Goal: Task Accomplishment & Management: Manage account settings

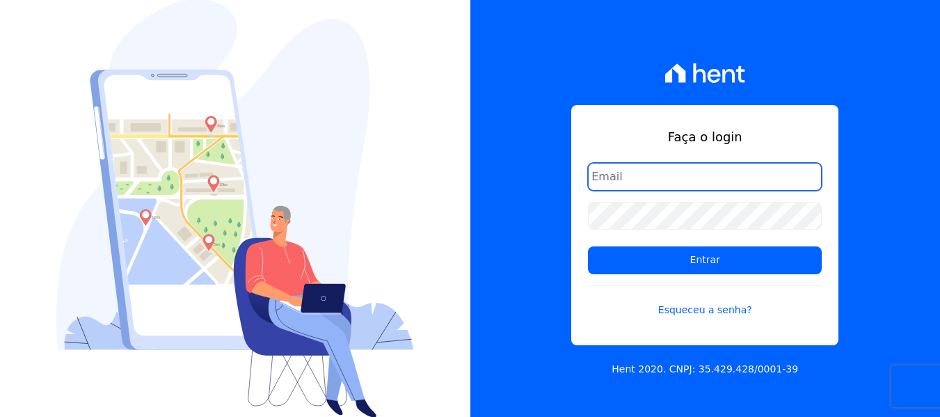
click at [651, 185] on input "email" at bounding box center [705, 177] width 234 height 28
type input "[PERSON_NAME][EMAIL_ADDRESS][DOMAIN_NAME]"
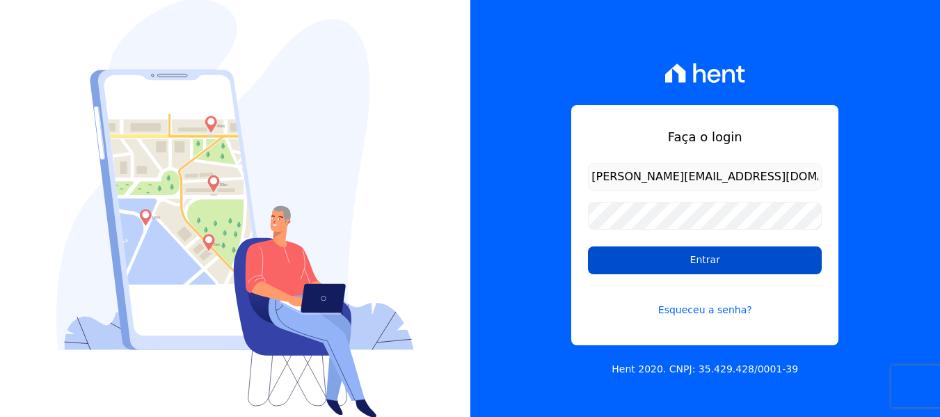
click at [700, 258] on input "Entrar" at bounding box center [705, 260] width 234 height 28
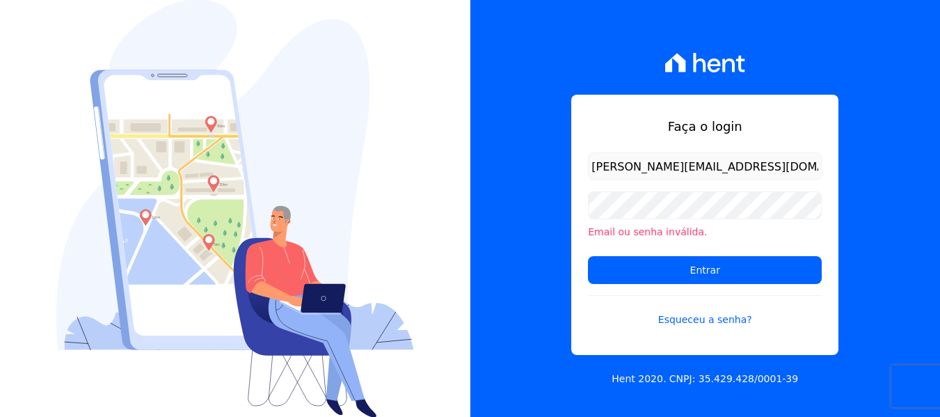
click at [677, 223] on div "Email ou senha inválida." at bounding box center [705, 215] width 234 height 48
click at [588, 256] on input "Entrar" at bounding box center [705, 270] width 234 height 28
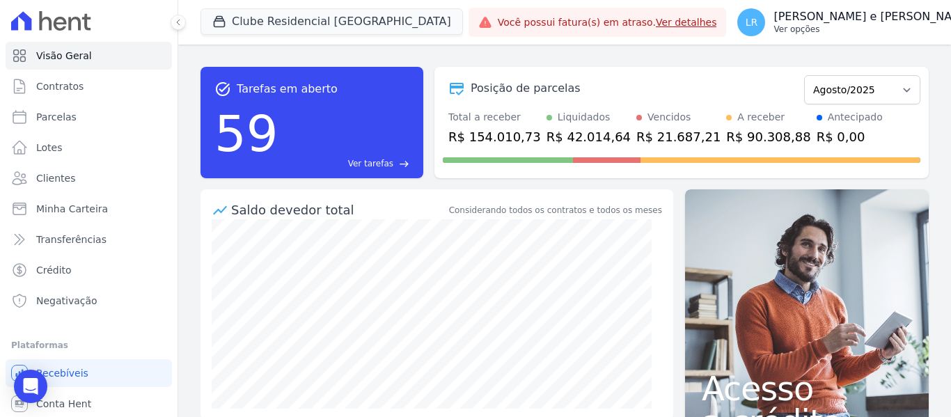
click at [774, 27] on p "Ver opções" at bounding box center [872, 29] width 199 height 11
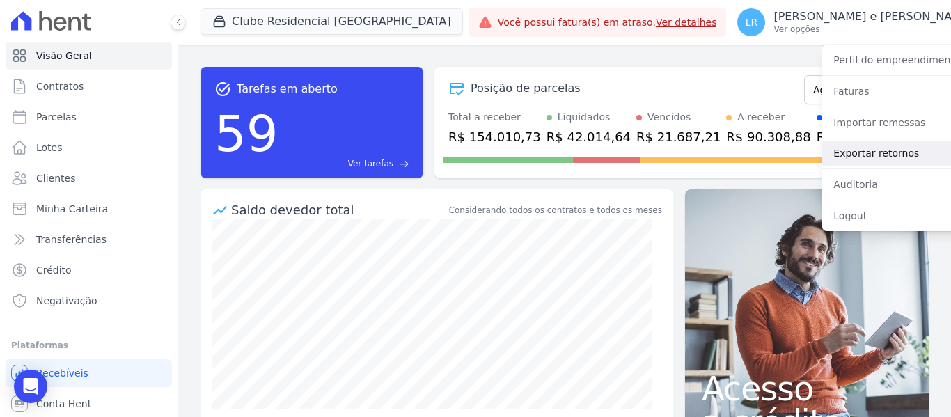
click at [822, 143] on link "Exportar retornos" at bounding box center [911, 153] width 178 height 25
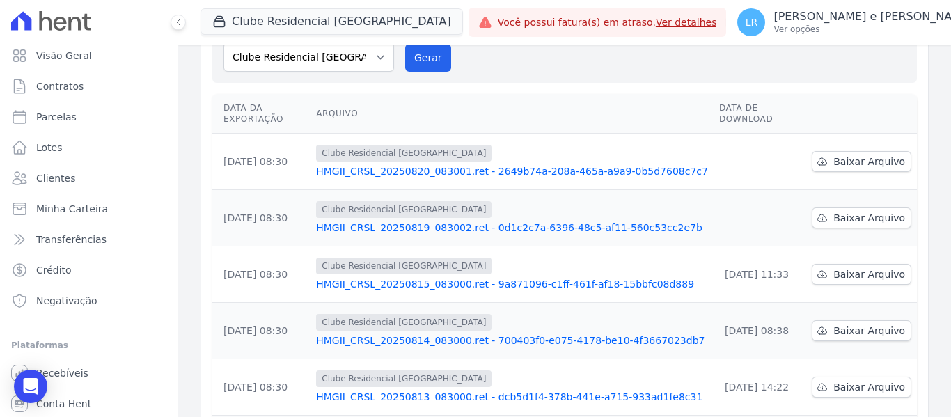
scroll to position [139, 0]
drag, startPoint x: 869, startPoint y: 192, endPoint x: 865, endPoint y: 180, distance: 12.3
click at [869, 210] on span "Baixar Arquivo" at bounding box center [869, 217] width 72 height 14
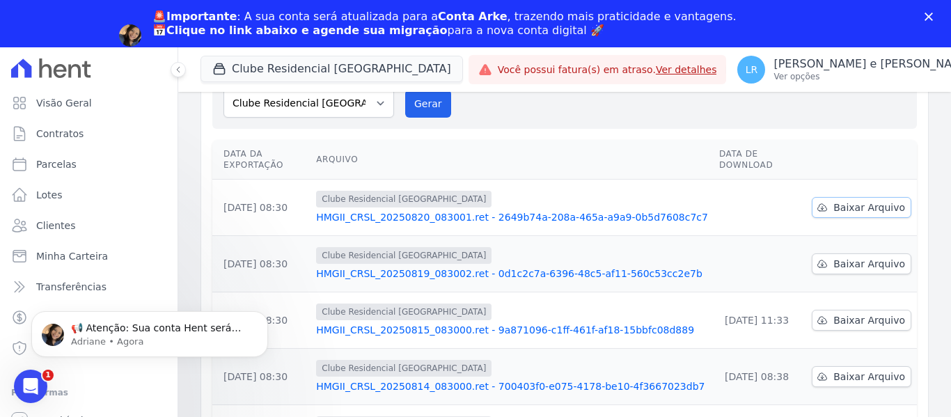
scroll to position [0, 0]
click at [851, 197] on link "Baixar Arquivo" at bounding box center [862, 207] width 100 height 21
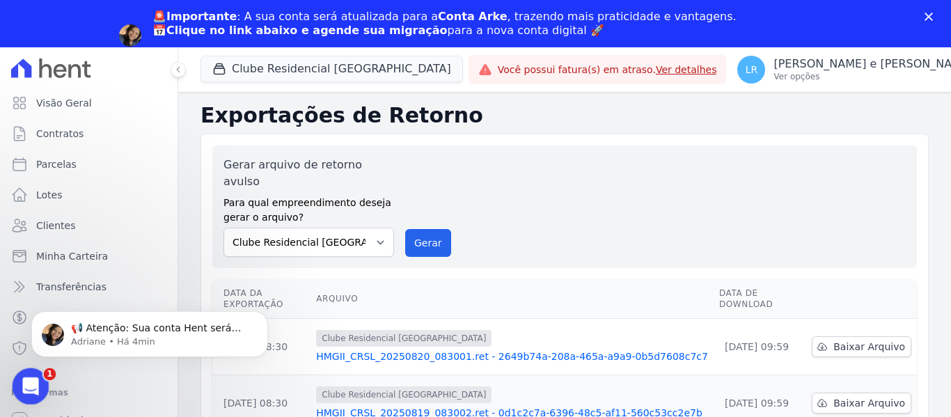
click at [27, 378] on icon "Abertura do Messenger da Intercom" at bounding box center [28, 384] width 23 height 23
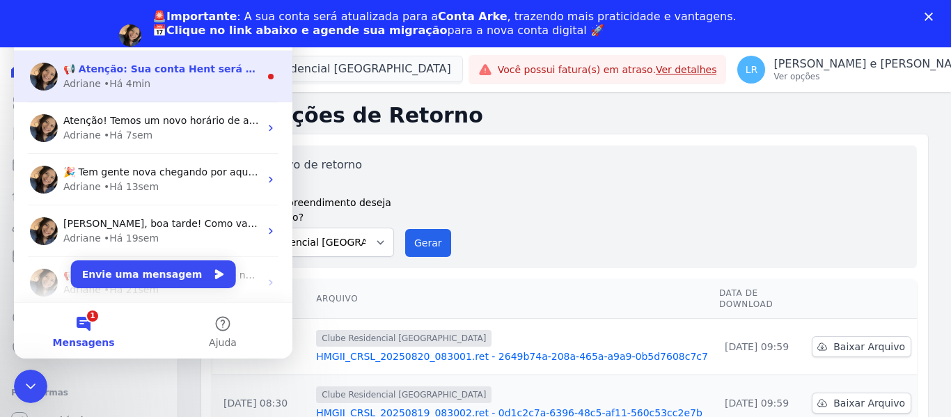
click at [212, 82] on div "Adriane • Há 4min" at bounding box center [161, 84] width 196 height 15
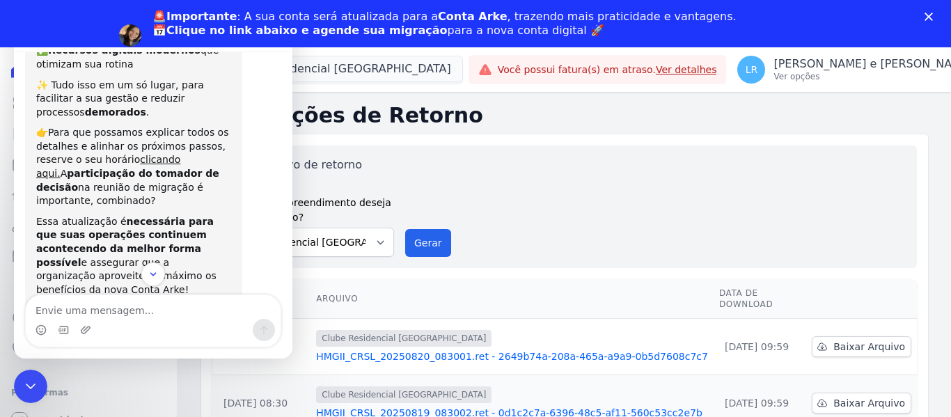
scroll to position [263, 0]
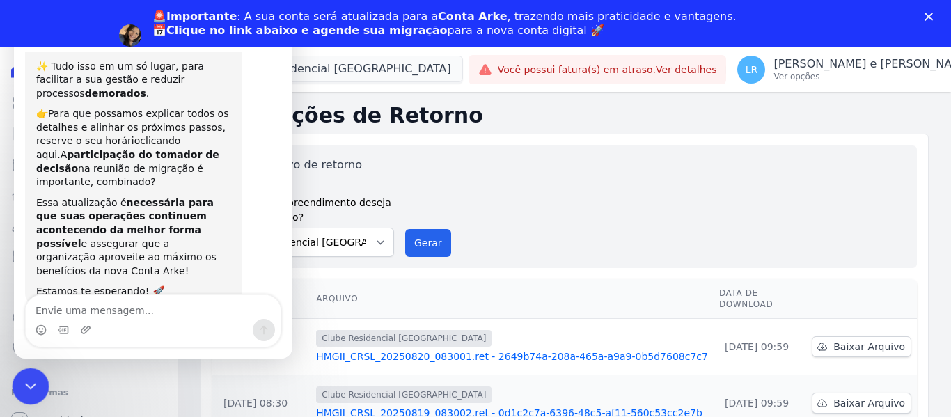
drag, startPoint x: 44, startPoint y: 736, endPoint x: 32, endPoint y: 368, distance: 367.7
click at [32, 368] on div "Encerramento do Messenger da Intercom" at bounding box center [28, 384] width 33 height 33
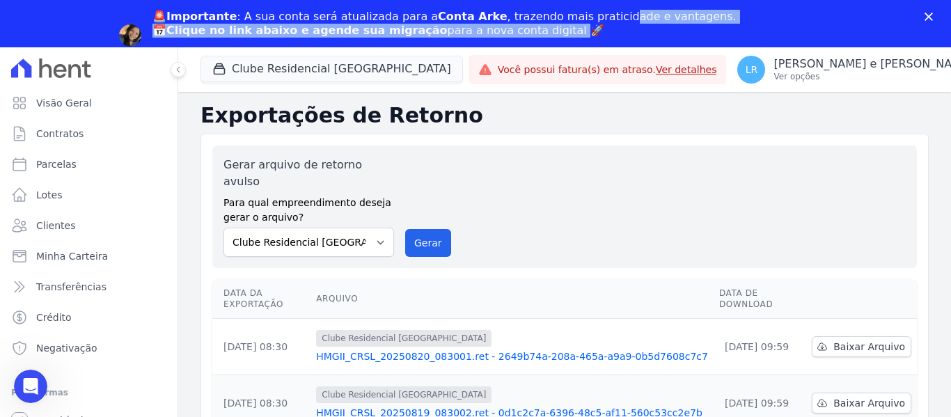
drag, startPoint x: 598, startPoint y: 22, endPoint x: 507, endPoint y: 26, distance: 90.6
click at [537, 26] on div "🚨Importante : A sua conta será atualizada para a Conta Arke , trazendo mais pra…" at bounding box center [444, 24] width 584 height 28
click at [348, 24] on b "Clique no link abaixo e agende sua migração" at bounding box center [306, 30] width 281 height 13
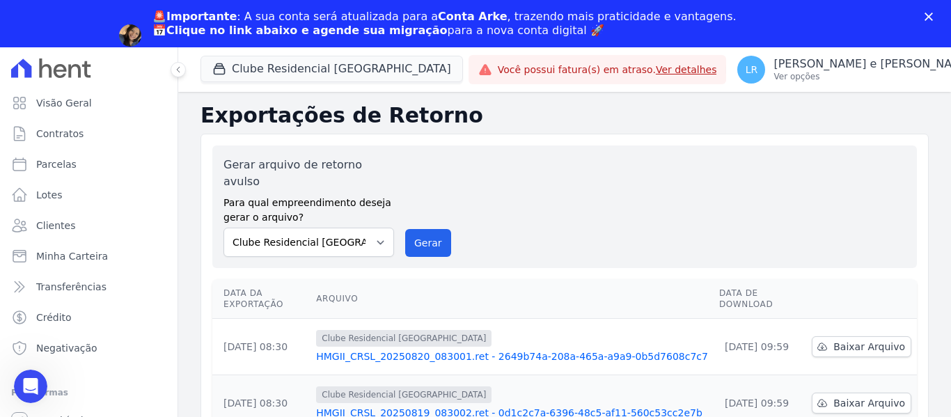
click at [925, 13] on polygon "Fechar" at bounding box center [928, 17] width 8 height 8
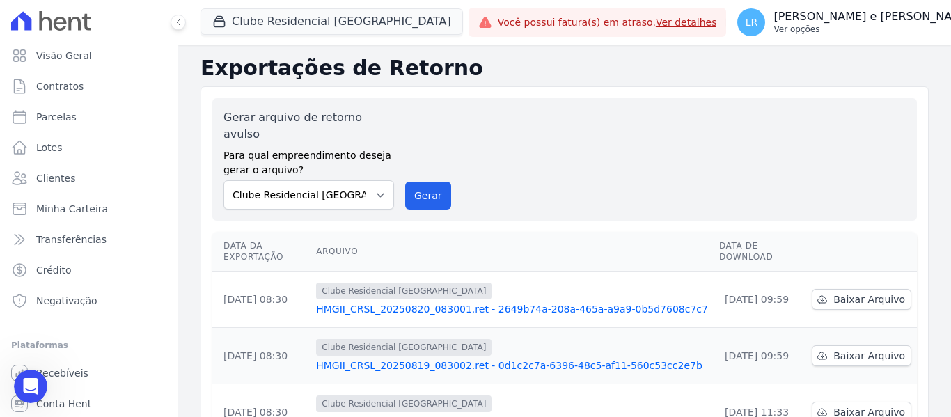
click at [775, 21] on p "[PERSON_NAME] e [PERSON_NAME]" at bounding box center [872, 17] width 199 height 14
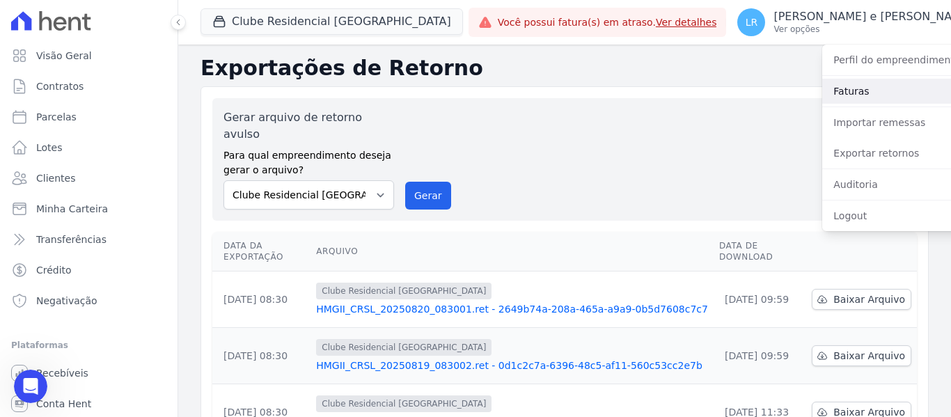
click at [822, 103] on link "Faturas" at bounding box center [911, 91] width 178 height 25
click at [822, 88] on link "Faturas" at bounding box center [911, 91] width 178 height 25
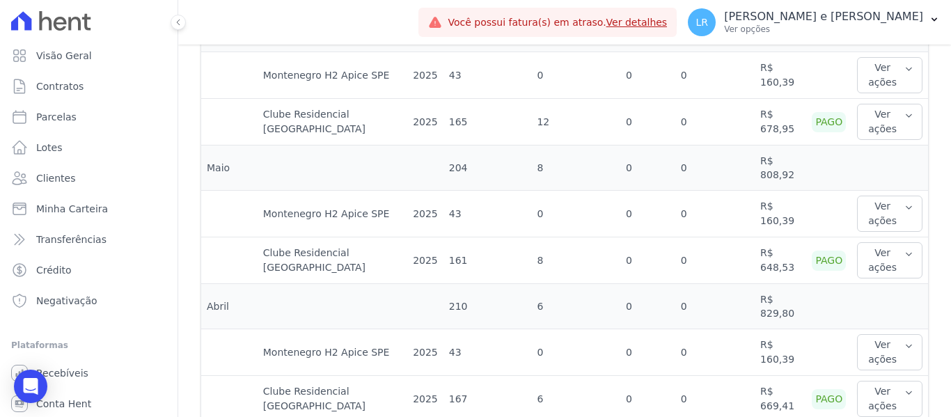
scroll to position [723, 0]
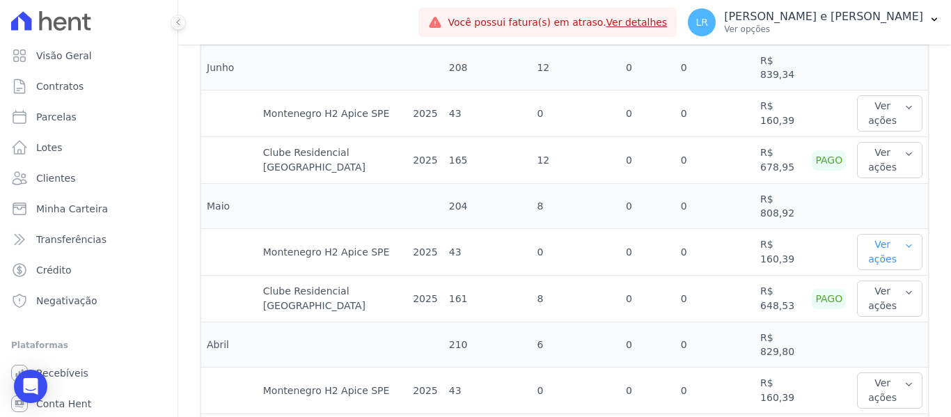
click at [904, 251] on button "Ver ações" at bounding box center [889, 252] width 65 height 36
click at [884, 111] on button "Ver ações" at bounding box center [889, 113] width 65 height 36
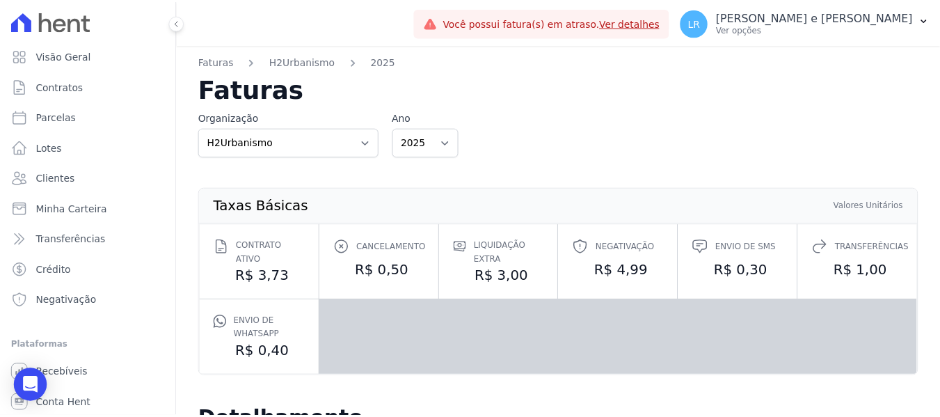
scroll to position [0, 0]
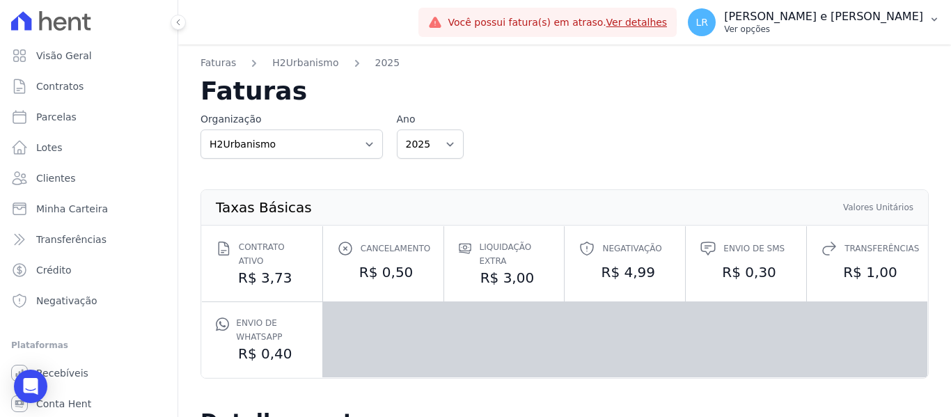
click at [922, 19] on p "[PERSON_NAME] e [PERSON_NAME]" at bounding box center [823, 17] width 199 height 14
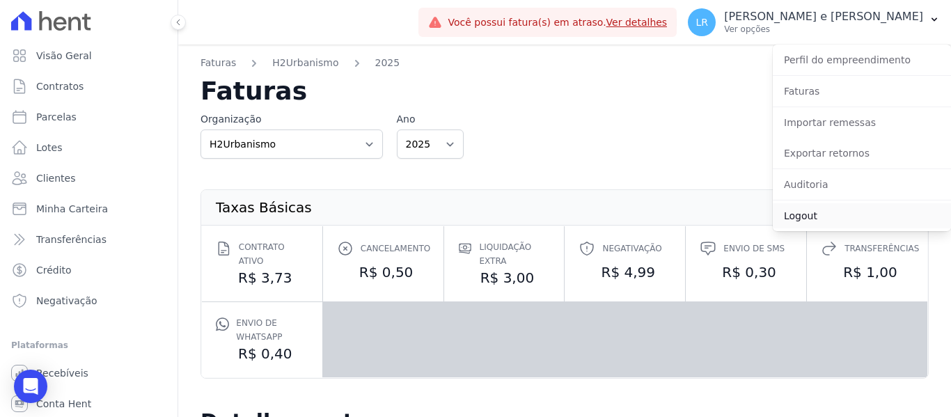
click at [786, 218] on link "Logout" at bounding box center [862, 215] width 178 height 25
